Goal: Transaction & Acquisition: Book appointment/travel/reservation

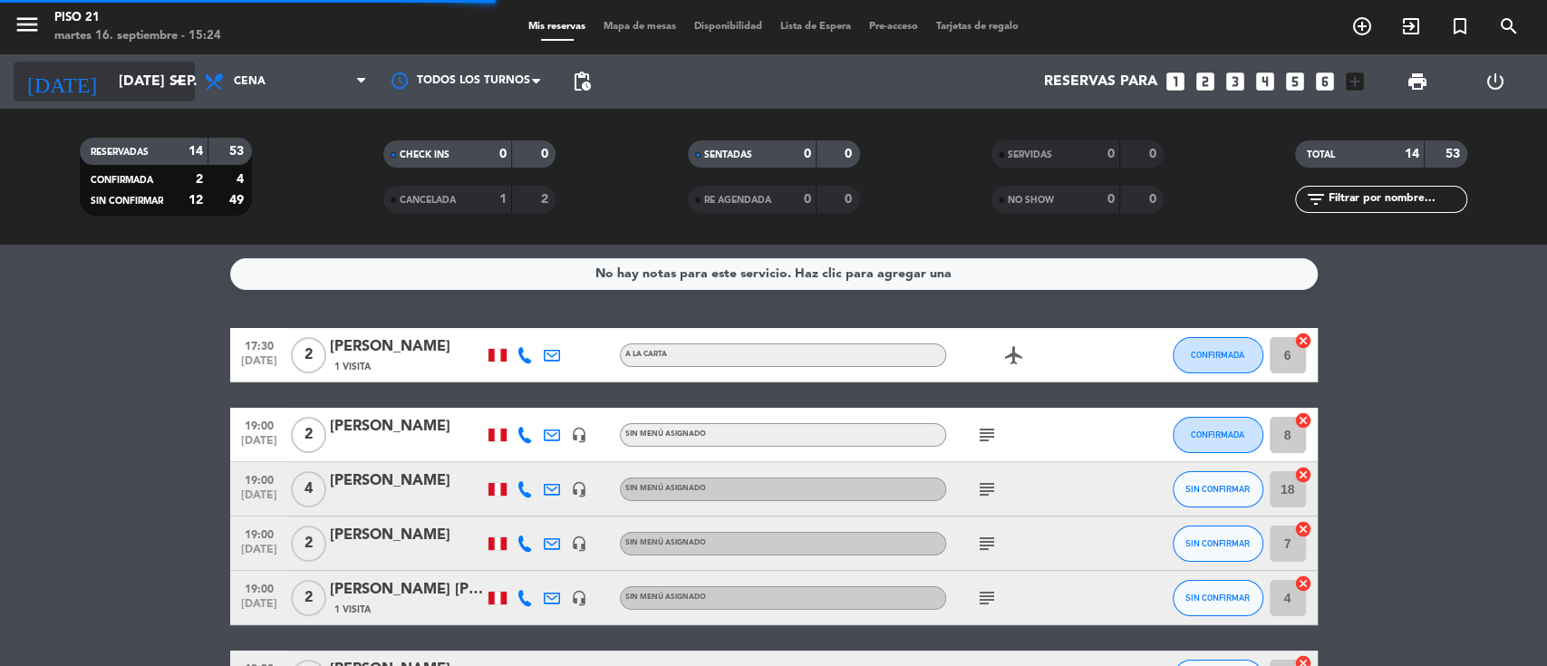
scroll to position [121, 0]
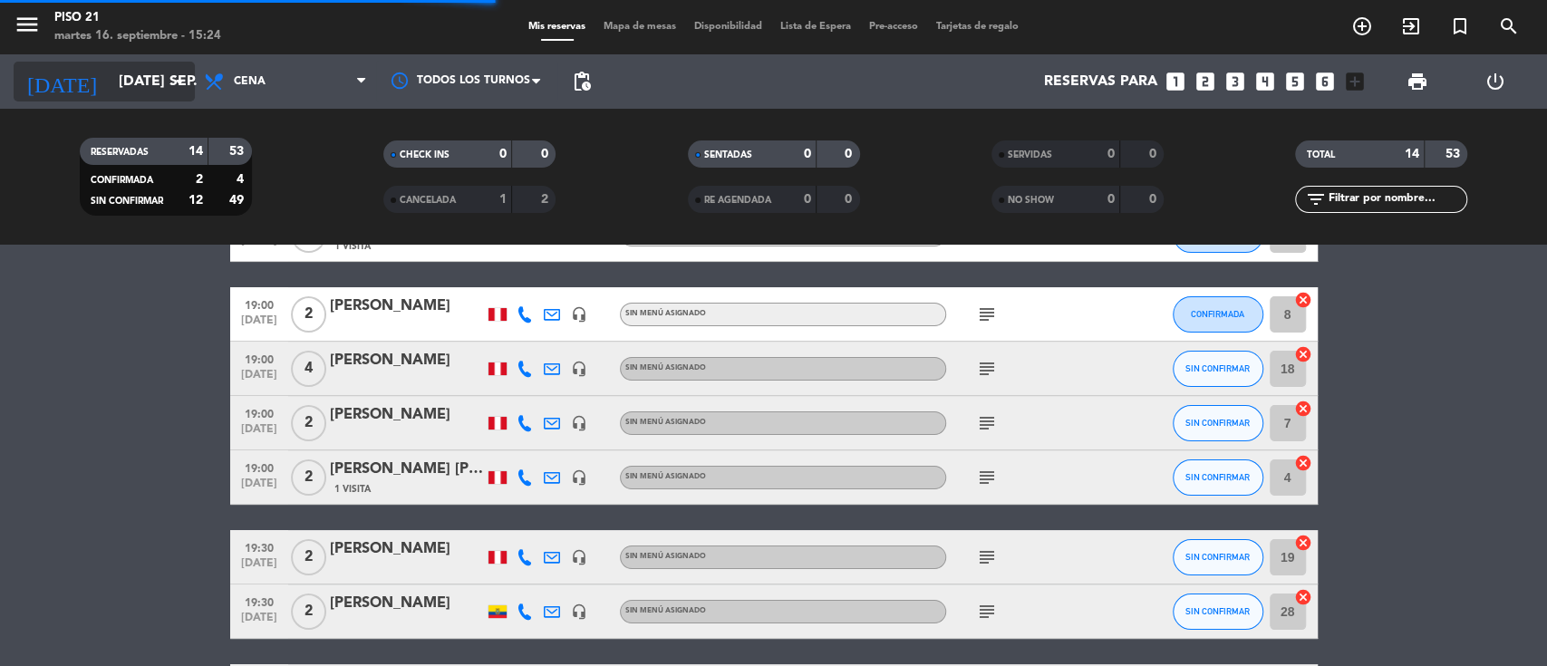
click at [137, 79] on input "mar. 16 sep." at bounding box center [205, 81] width 191 height 35
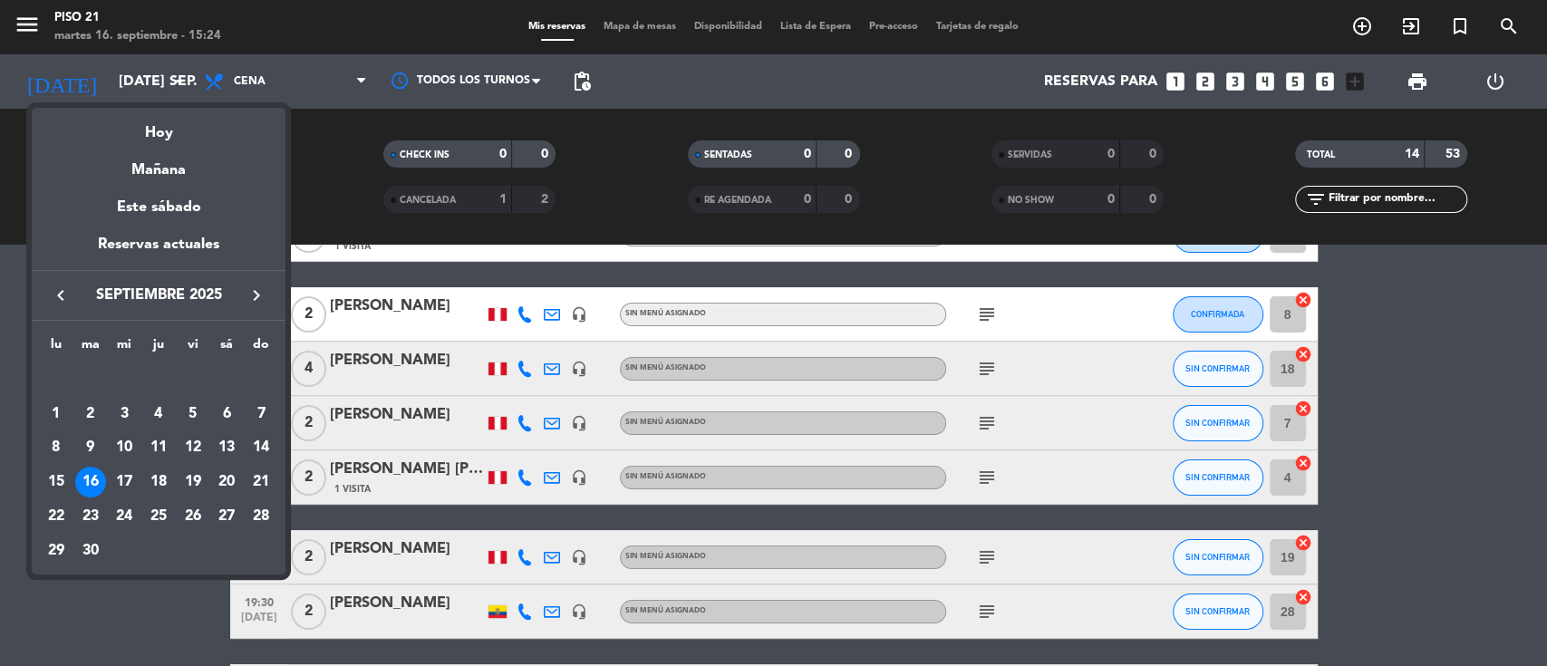
click at [123, 475] on div "17" at bounding box center [124, 482] width 31 height 31
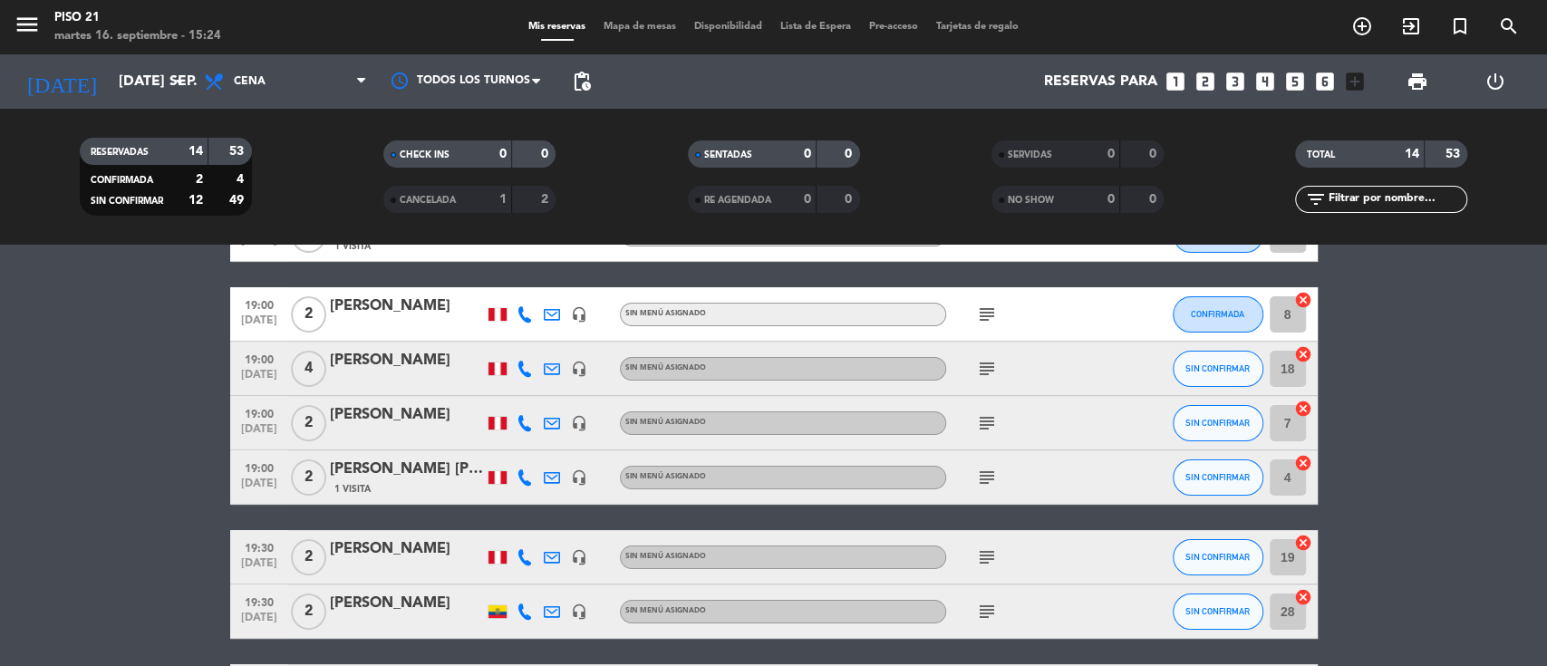
type input "mié. [DATE]"
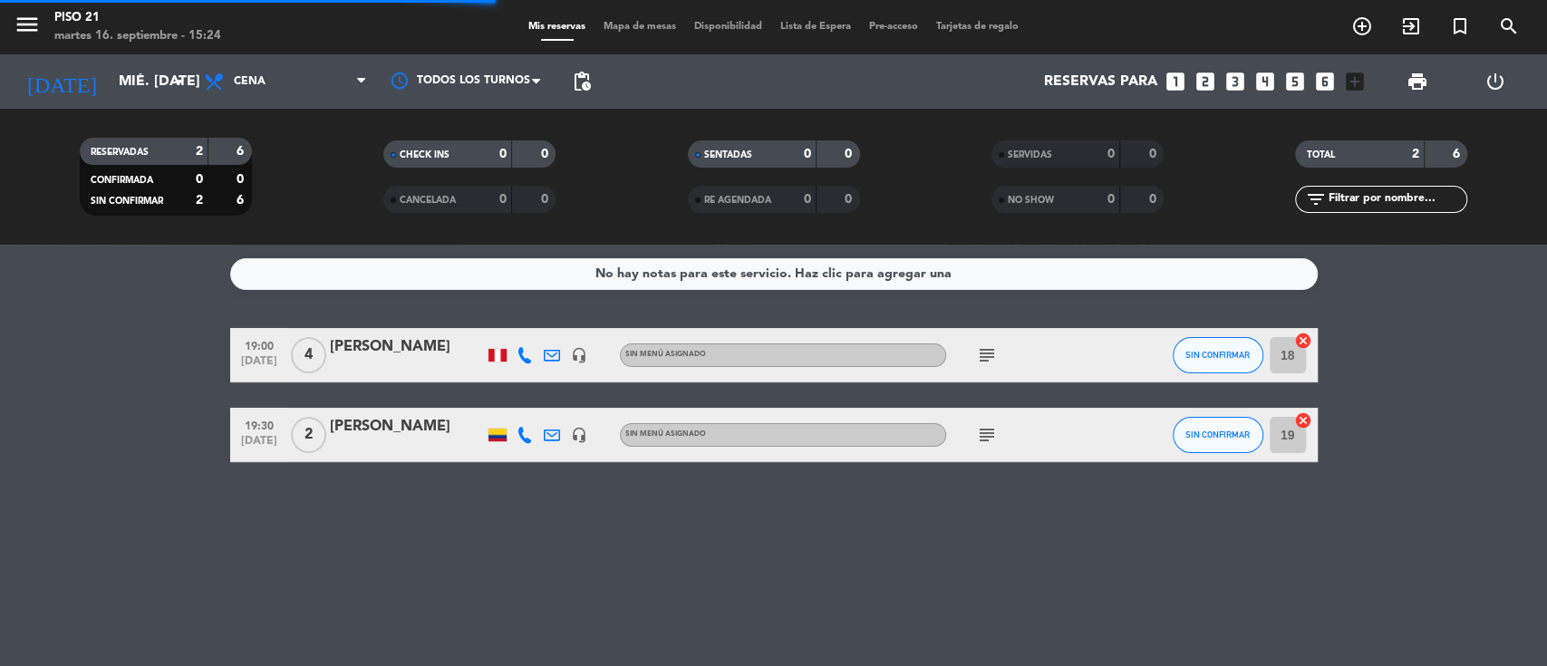
scroll to position [0, 0]
click at [1204, 80] on icon "looks_two" at bounding box center [1206, 82] width 24 height 24
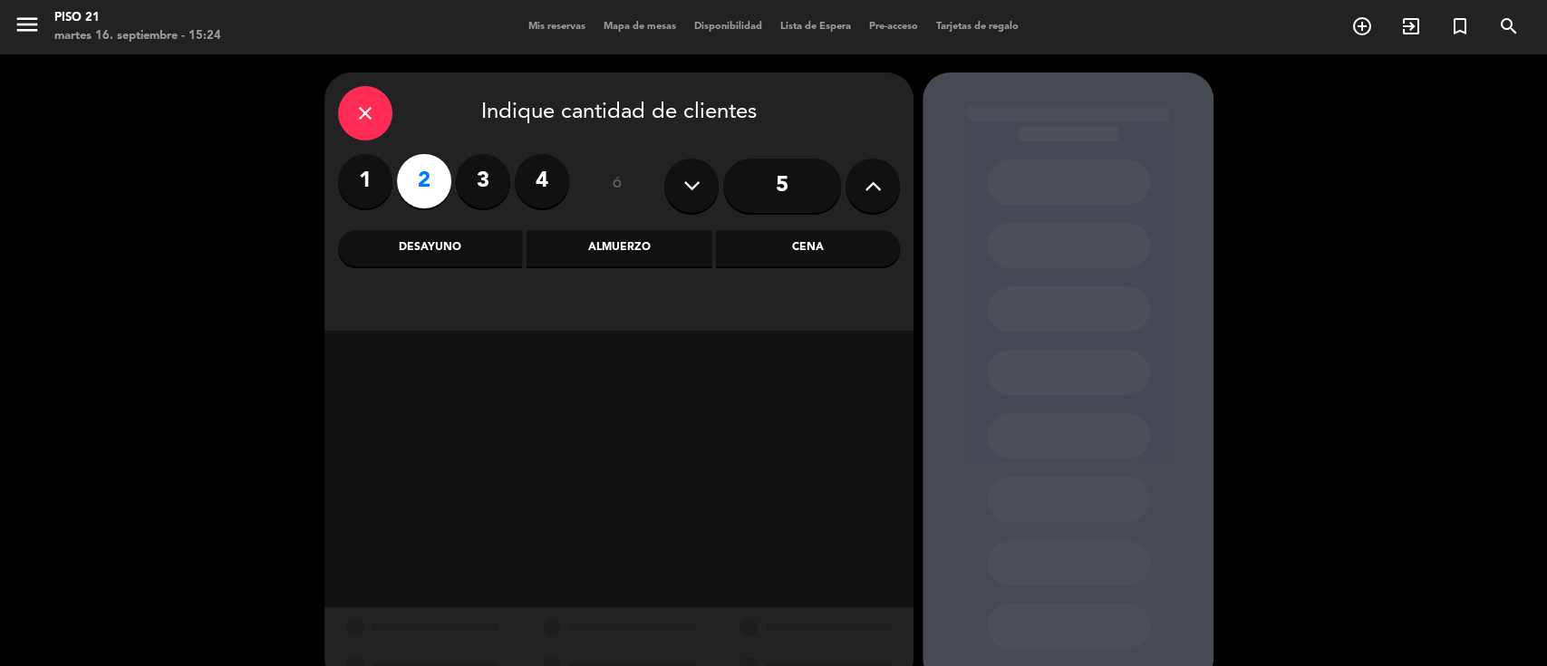
drag, startPoint x: 838, startPoint y: 252, endPoint x: 798, endPoint y: 257, distance: 40.1
click at [827, 255] on div "Cena" at bounding box center [808, 248] width 184 height 36
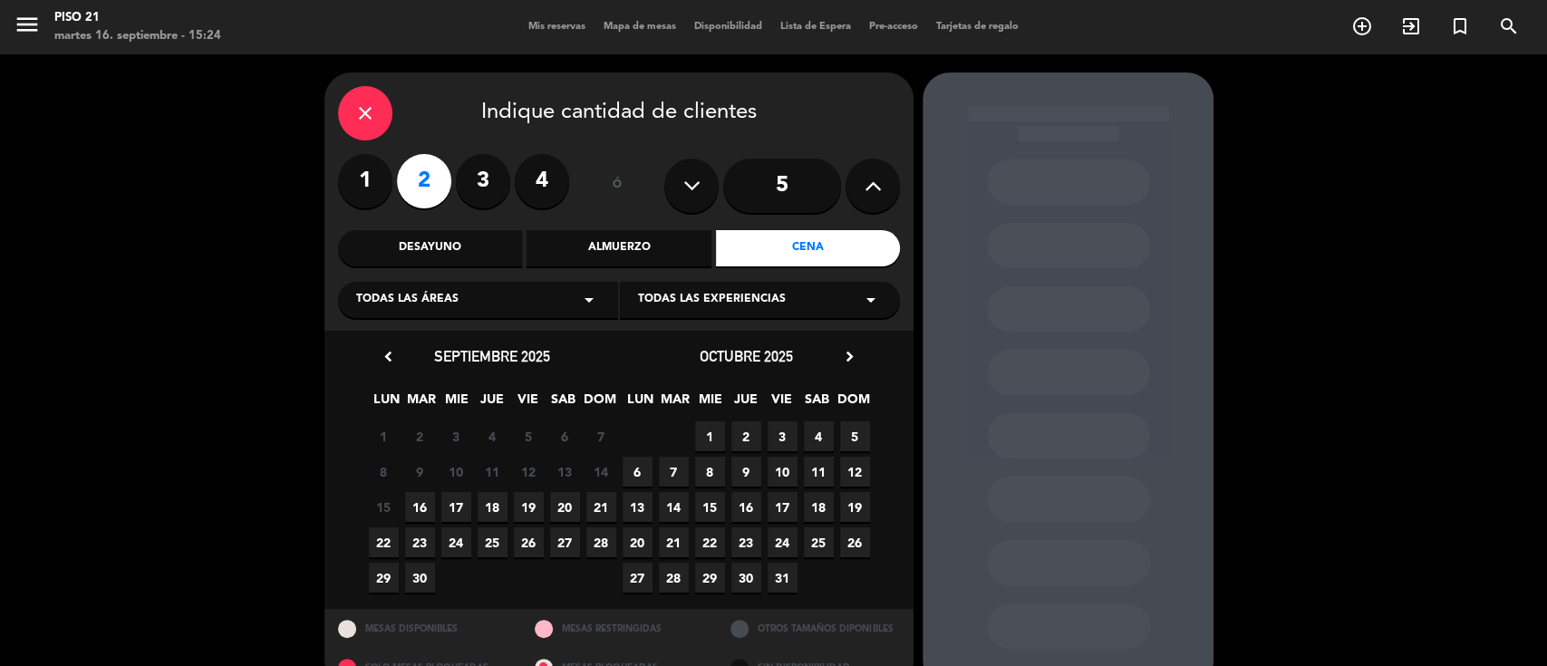
click at [454, 508] on span "17" at bounding box center [456, 507] width 30 height 30
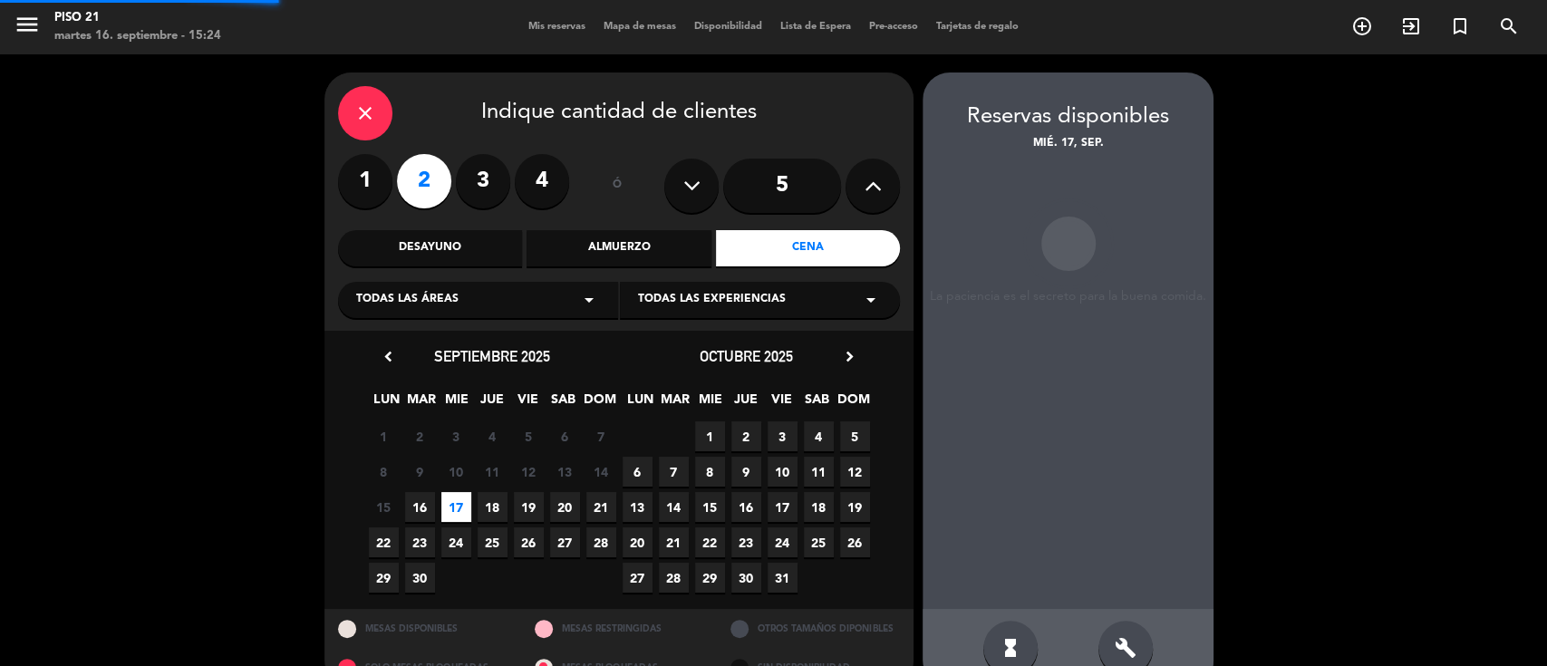
scroll to position [37, 0]
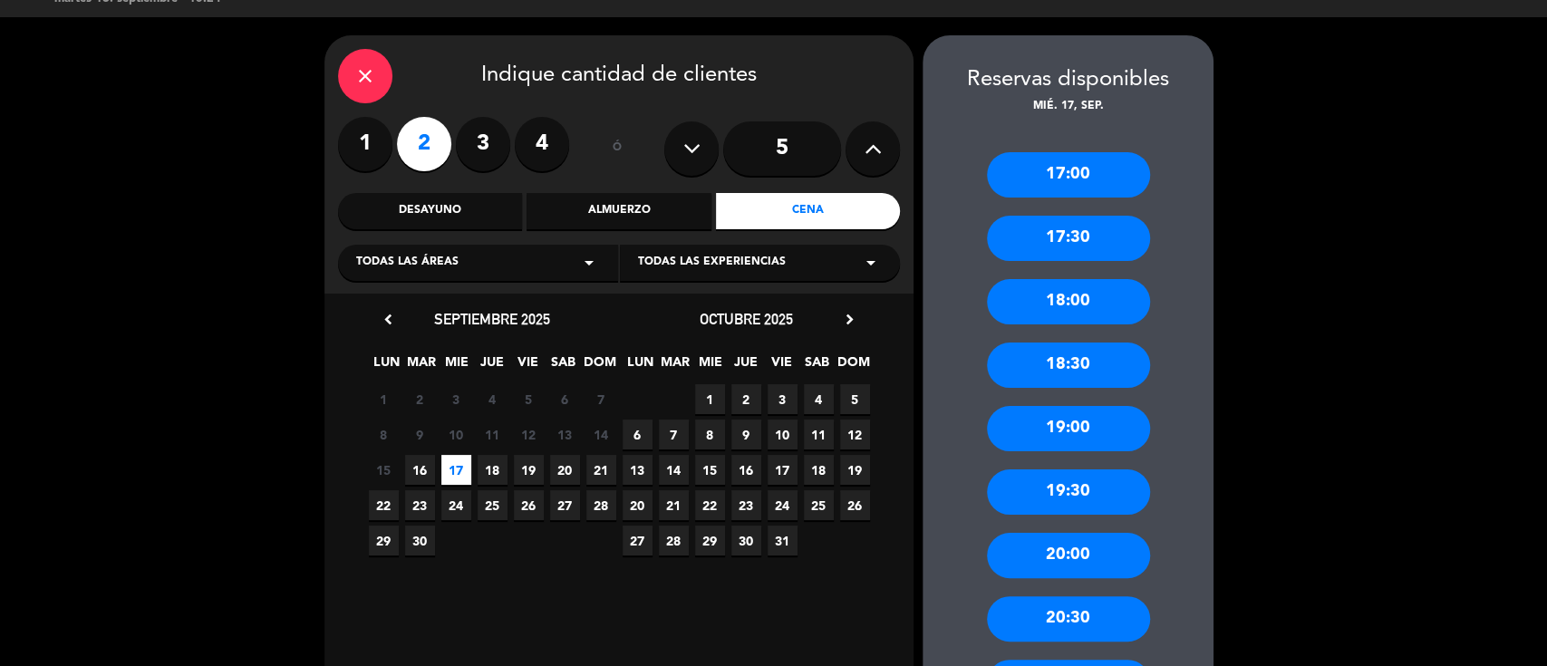
click at [1083, 495] on div "19:30" at bounding box center [1068, 492] width 163 height 45
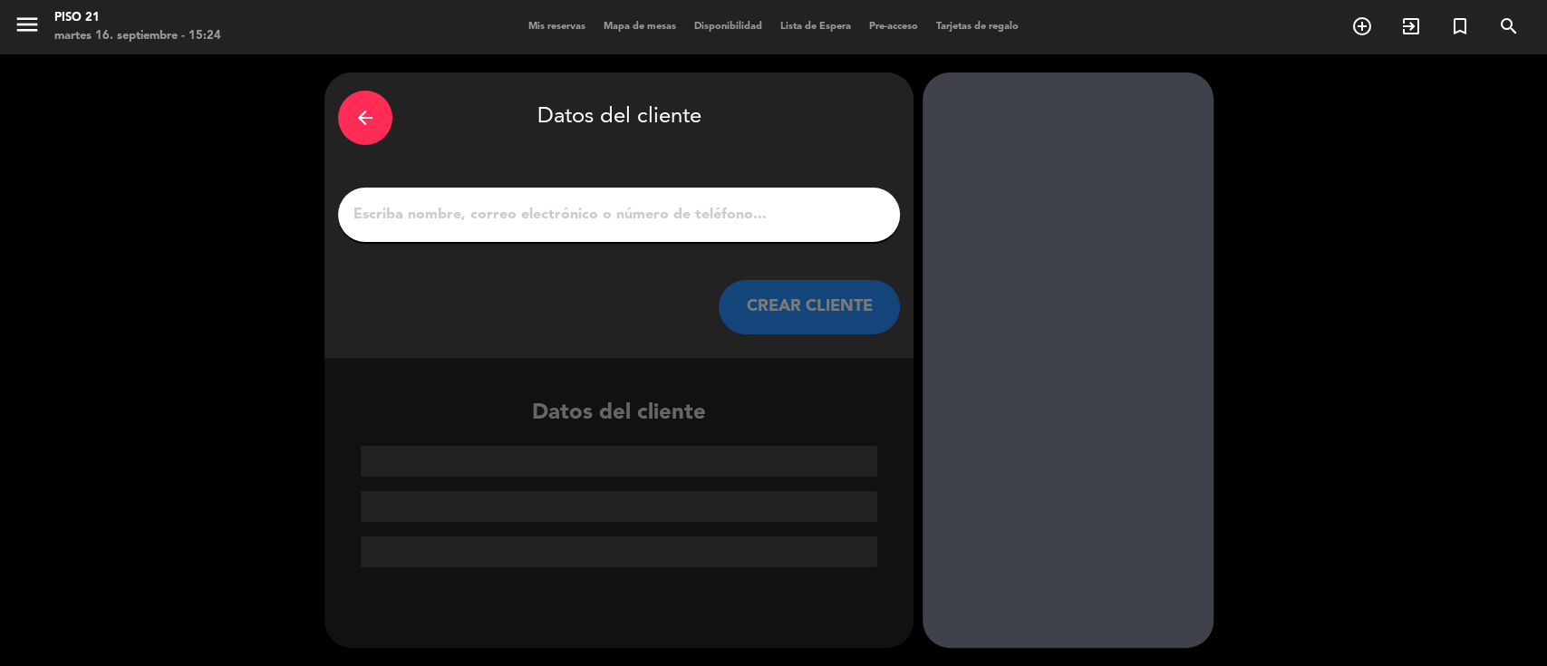
scroll to position [0, 0]
click at [740, 221] on input "1" at bounding box center [619, 214] width 535 height 25
click at [522, 223] on input "1" at bounding box center [619, 214] width 535 height 25
paste input "CARLOS CARPIO"
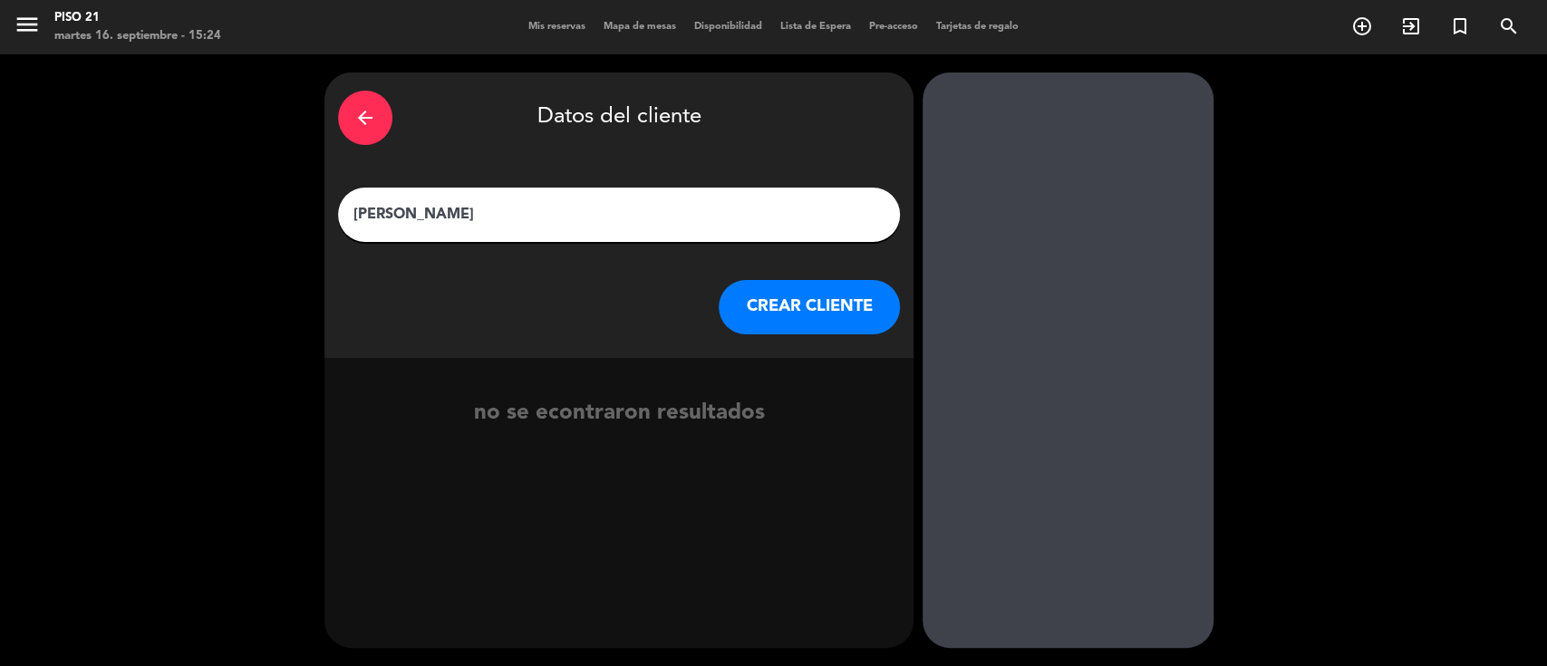
drag, startPoint x: 480, startPoint y: 217, endPoint x: 428, endPoint y: 213, distance: 52.7
click at [428, 213] on input "CARLOS CARPIO" at bounding box center [619, 214] width 535 height 25
drag, startPoint x: 411, startPoint y: 210, endPoint x: 502, endPoint y: 233, distance: 94.3
click at [412, 210] on input "CARLOS Carpio" at bounding box center [619, 214] width 535 height 25
type input "[PERSON_NAME]"
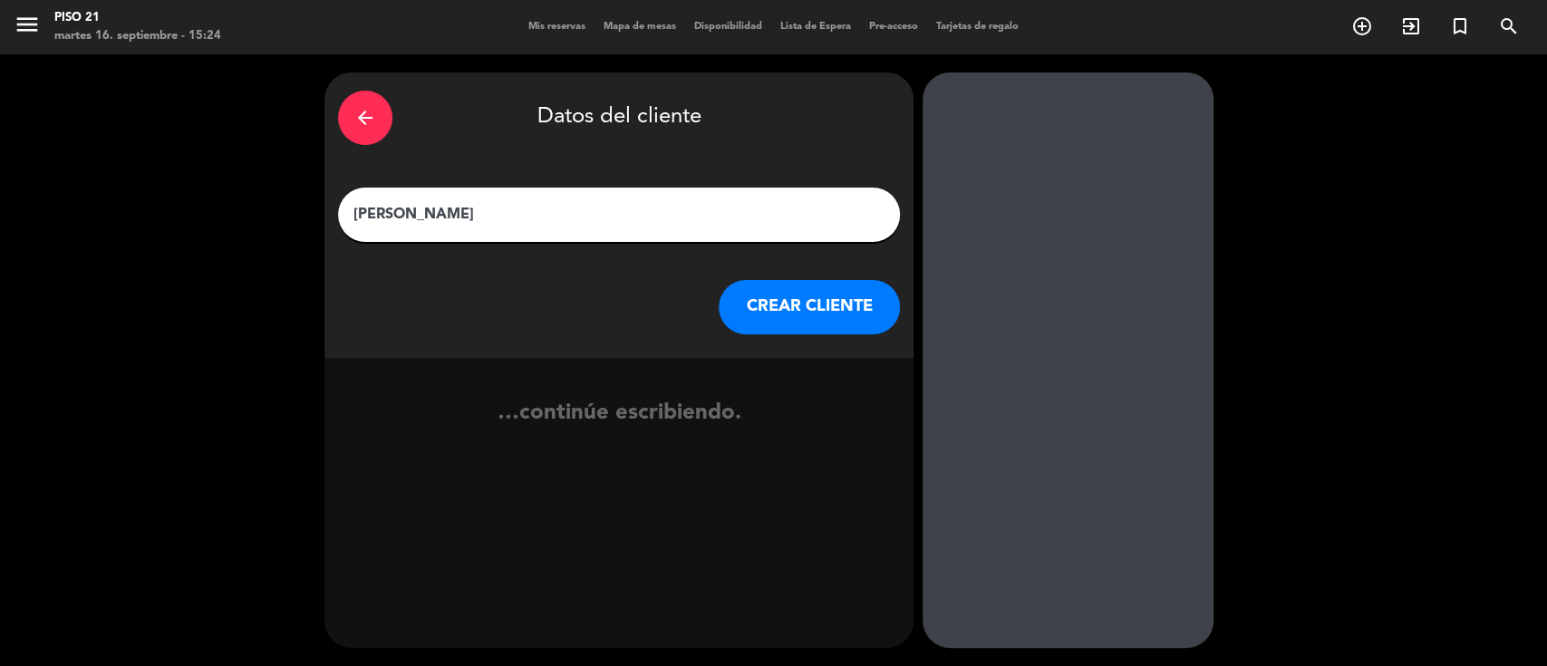
click at [761, 321] on button "CREAR CLIENTE" at bounding box center [809, 307] width 181 height 54
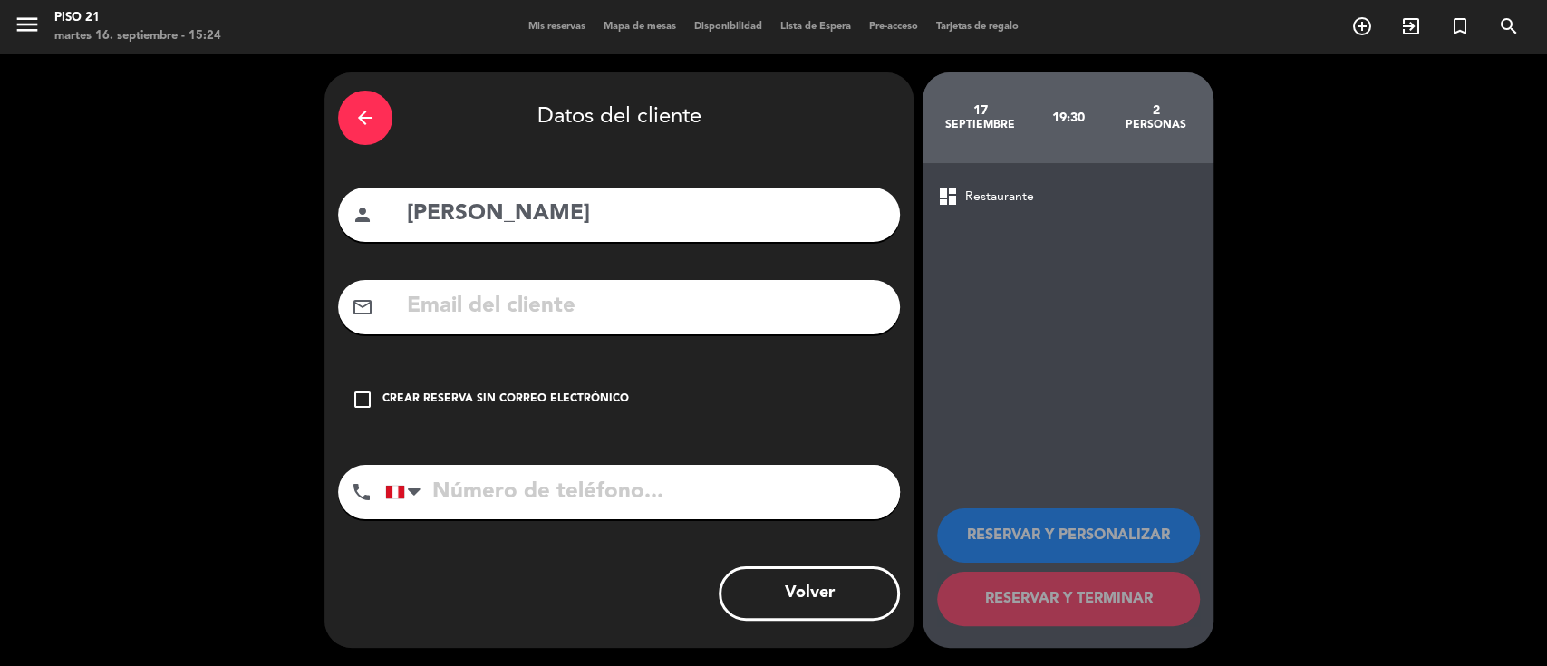
click at [696, 308] on input "text" at bounding box center [645, 306] width 481 height 37
paste input "carloscarpio@notariaholgado.com"
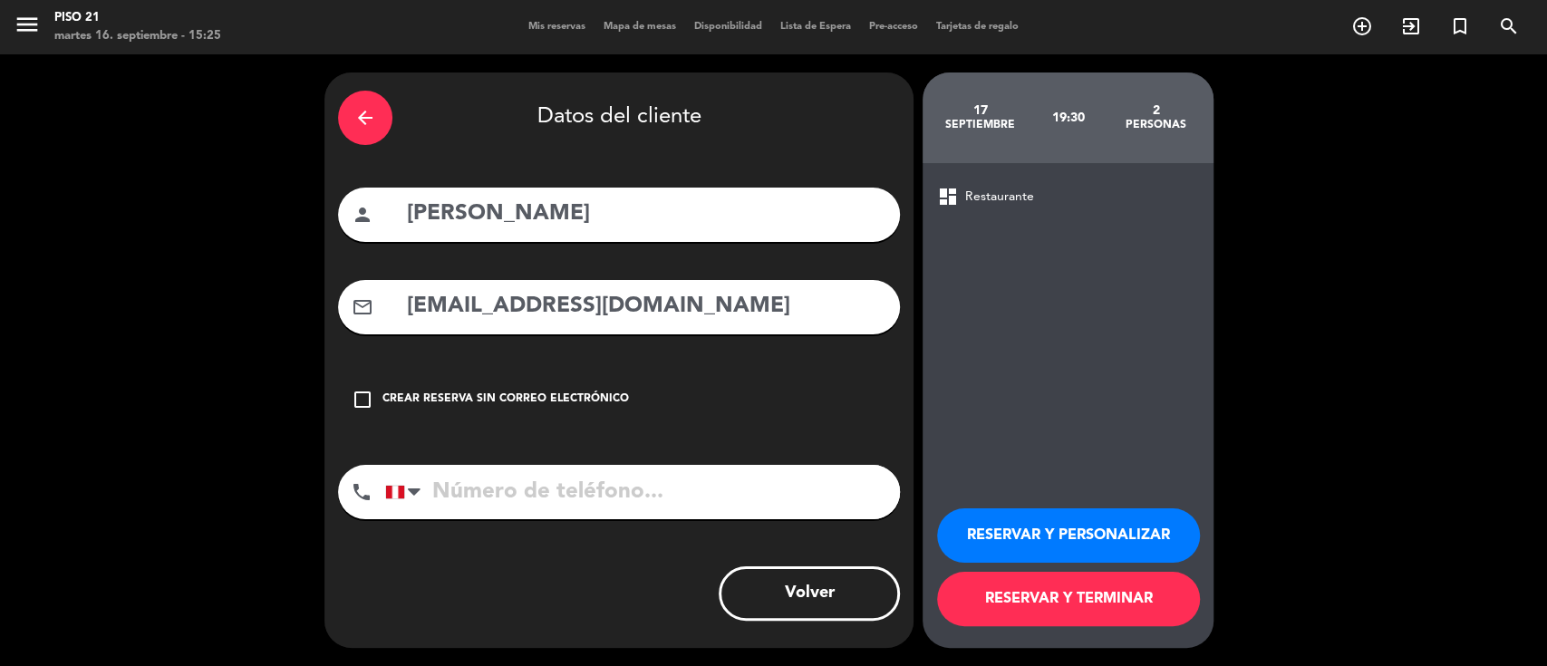
type input "carloscarpio@notariaholgado.com"
click at [494, 498] on input "tel" at bounding box center [642, 492] width 515 height 54
click at [498, 499] on input "tel" at bounding box center [642, 492] width 515 height 54
paste input "51 958339134"
type input "51 958339134"
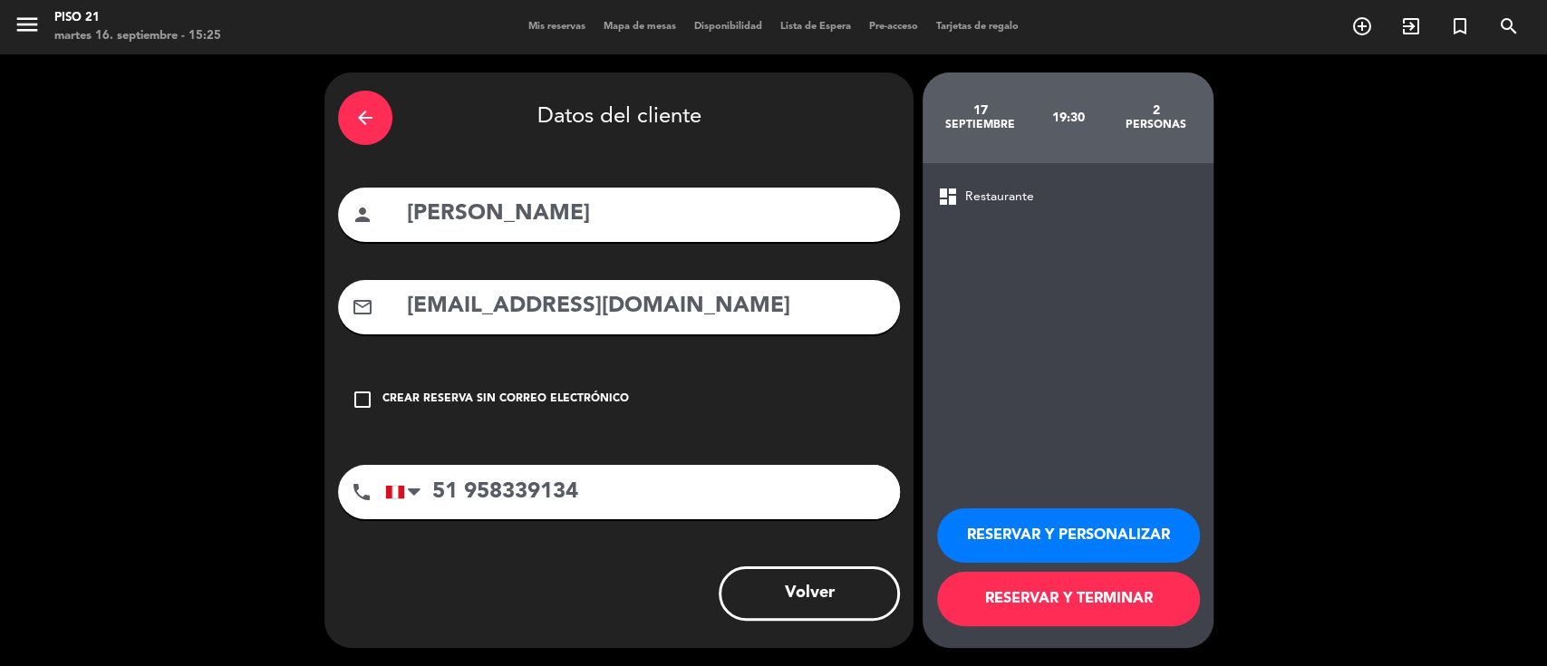
click at [1035, 538] on button "RESERVAR Y PERSONALIZAR" at bounding box center [1068, 536] width 263 height 54
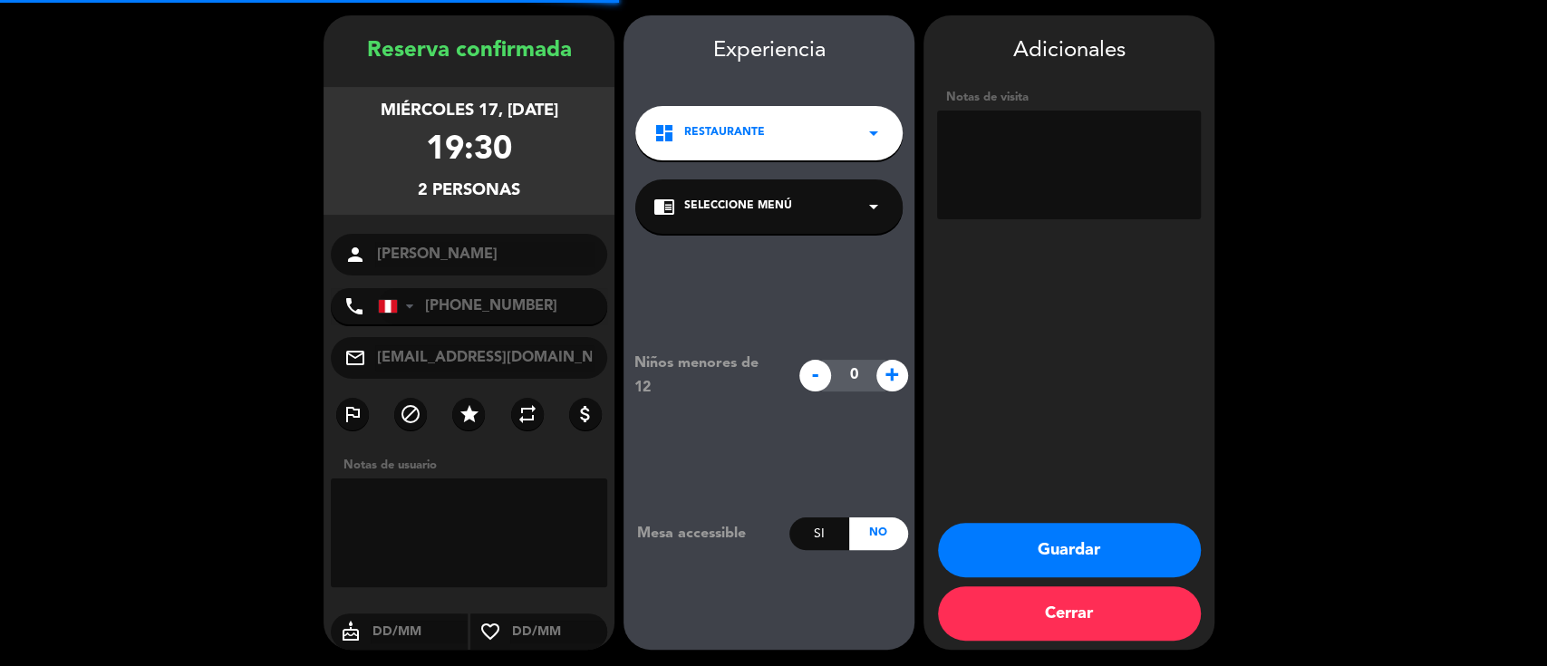
scroll to position [58, 0]
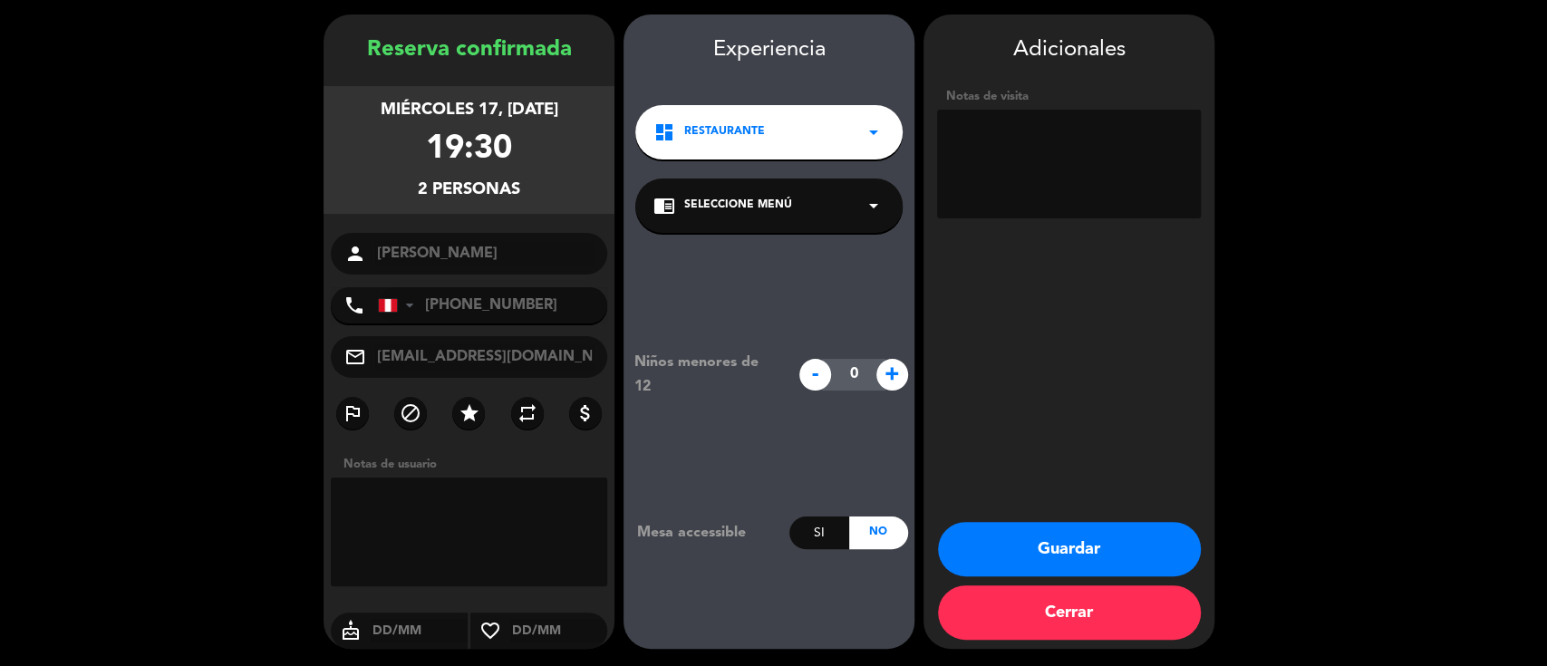
drag, startPoint x: 976, startPoint y: 173, endPoint x: 972, endPoint y: 184, distance: 11.8
click at [978, 185] on textarea at bounding box center [1069, 164] width 264 height 109
type textarea "MESA 24/7 - se ofrecio cena"
drag, startPoint x: 1114, startPoint y: 189, endPoint x: 1067, endPoint y: 124, distance: 80.5
click at [1067, 124] on textarea at bounding box center [1069, 164] width 264 height 109
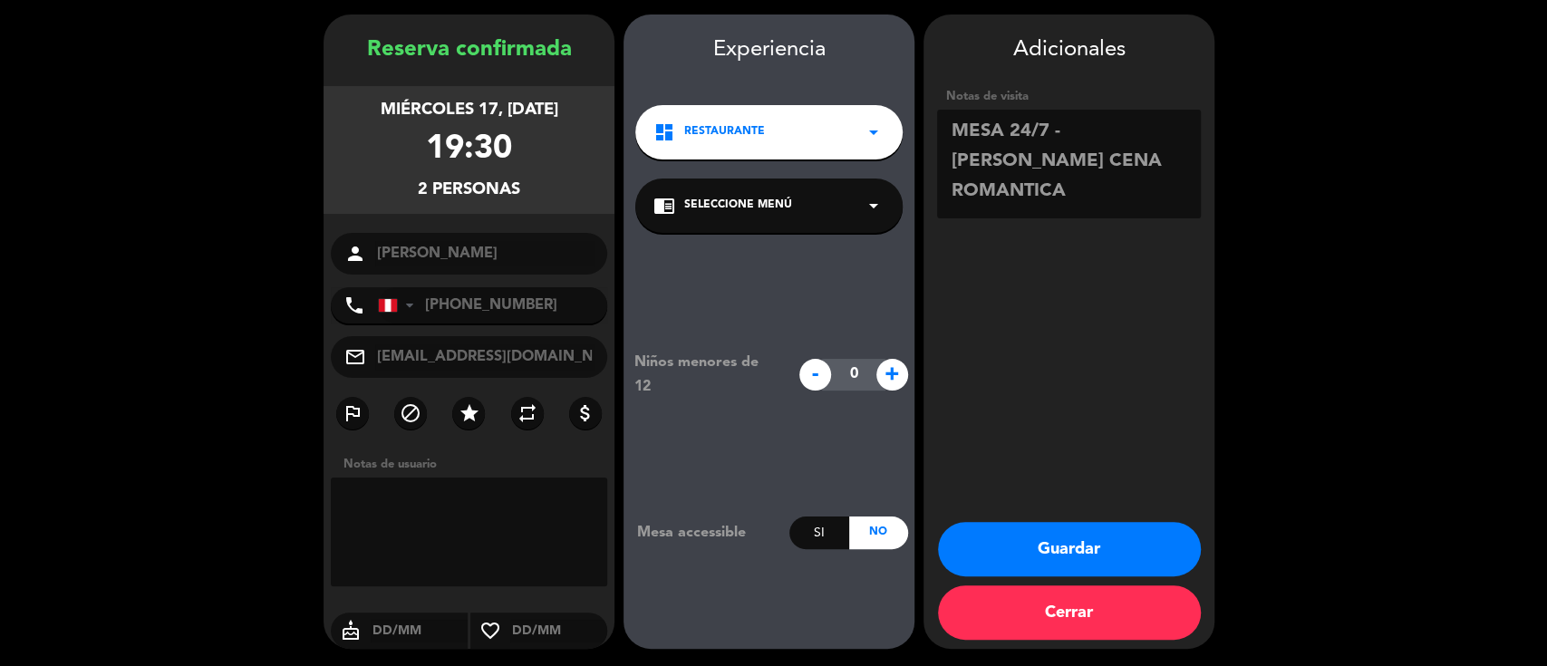
type textarea "MESA 24/7 - SE OFRECIO CENA ROMANTICA"
click at [1054, 550] on button "Guardar" at bounding box center [1069, 549] width 263 height 54
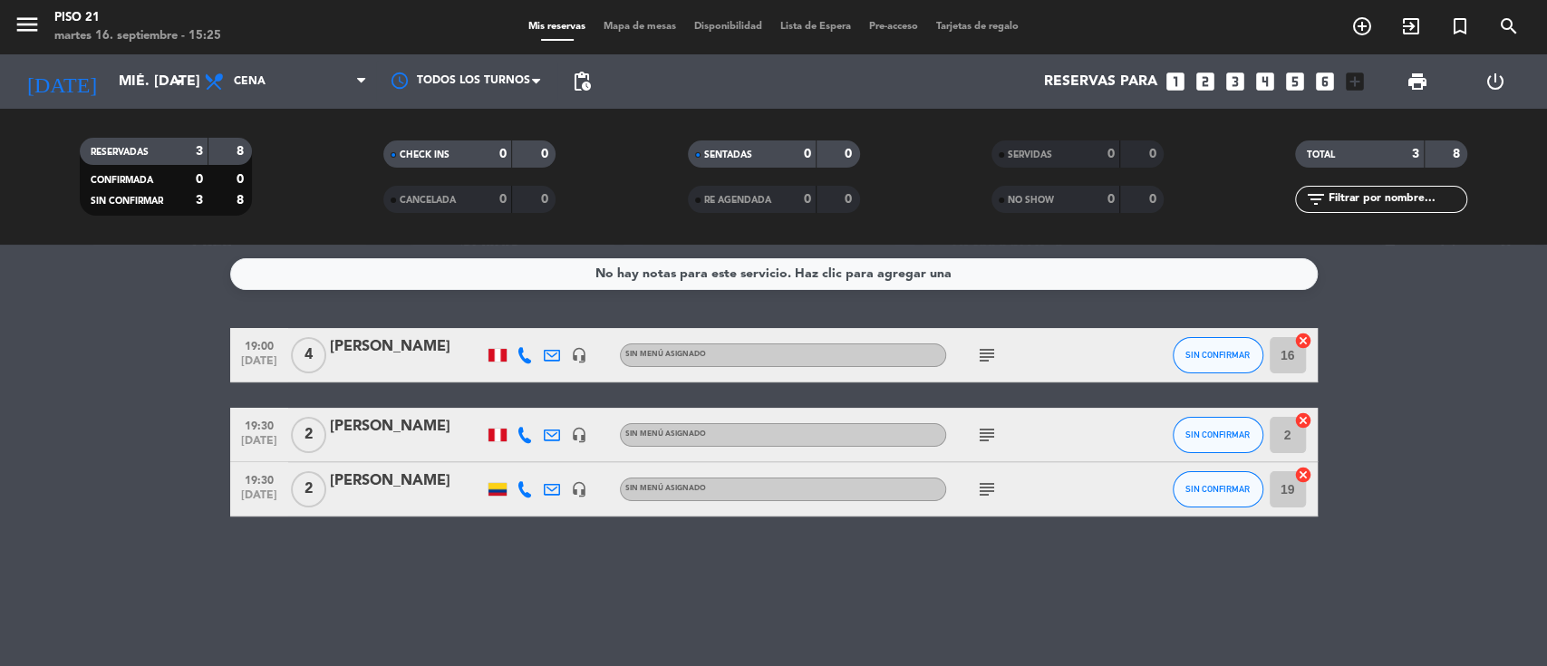
click at [501, 565] on div "No hay notas para este servicio. Haz clic para agregar una 19:00 sep. 17 4 Lita…" at bounding box center [773, 456] width 1547 height 422
click at [127, 87] on input "mié. [DATE]" at bounding box center [205, 81] width 191 height 35
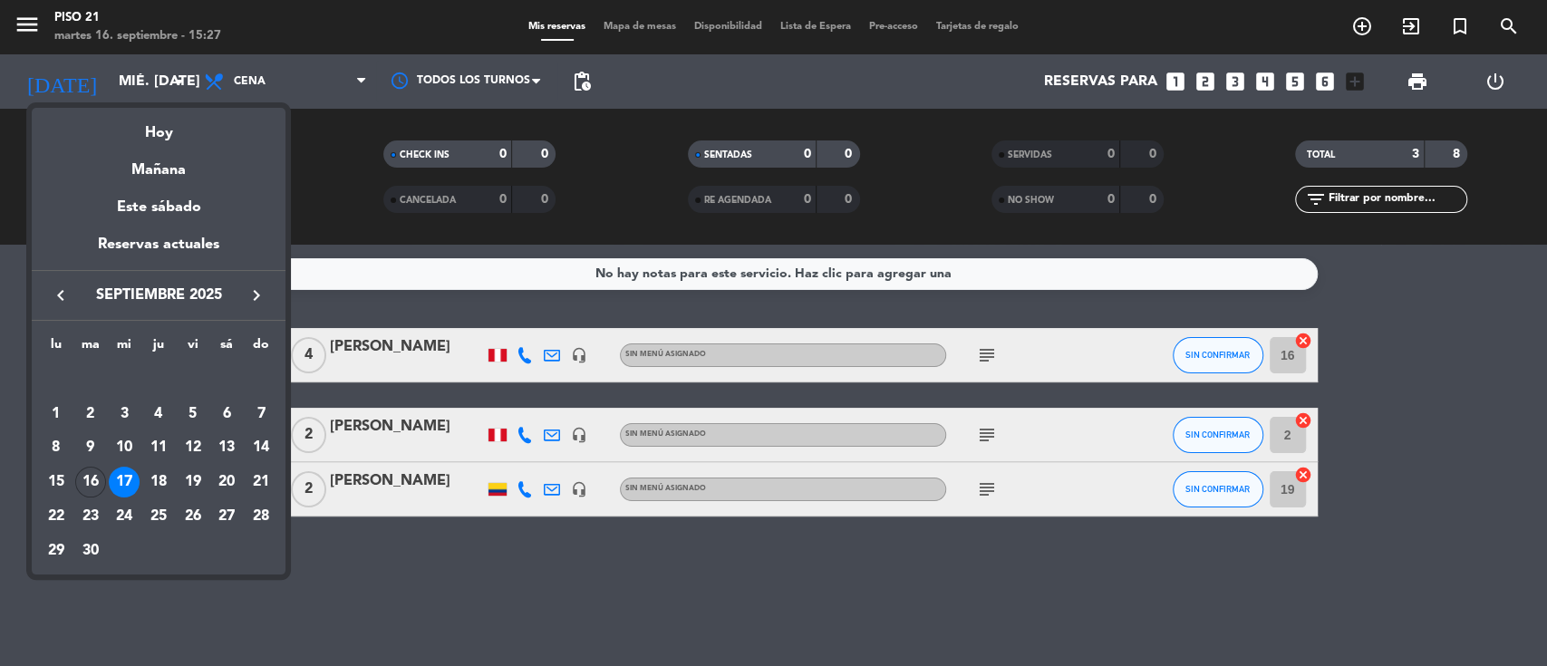
click at [413, 577] on div at bounding box center [773, 333] width 1547 height 666
